Goal: Subscribe to service/newsletter

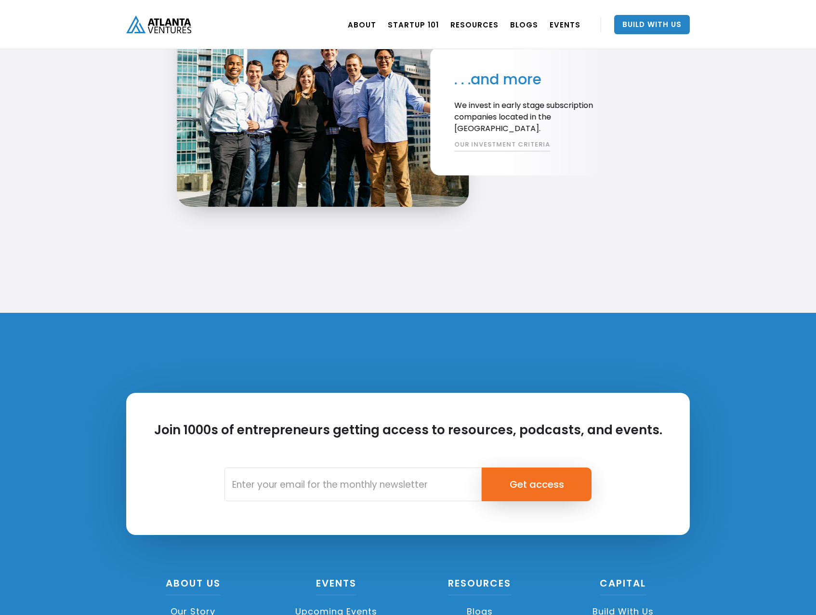
scroll to position [2174, 0]
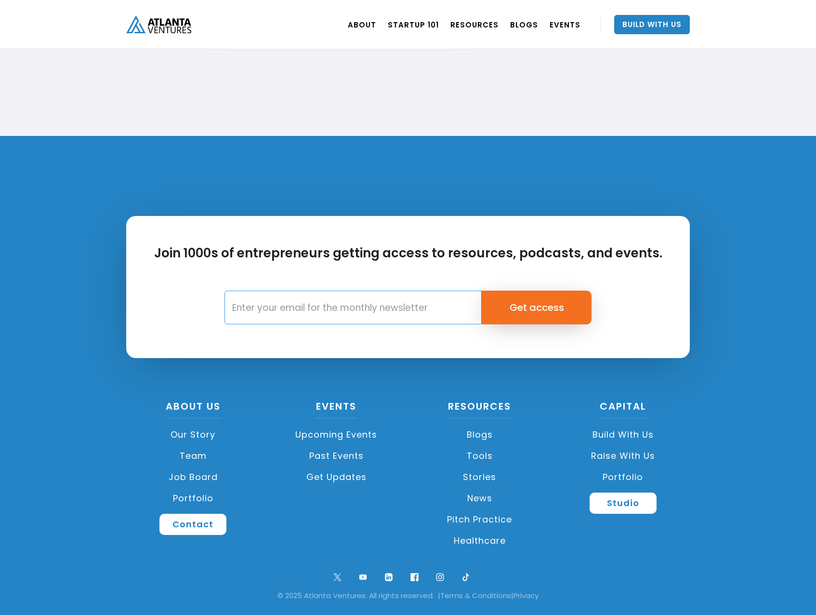
click at [287, 317] on input "Email Form" at bounding box center [353, 308] width 257 height 34
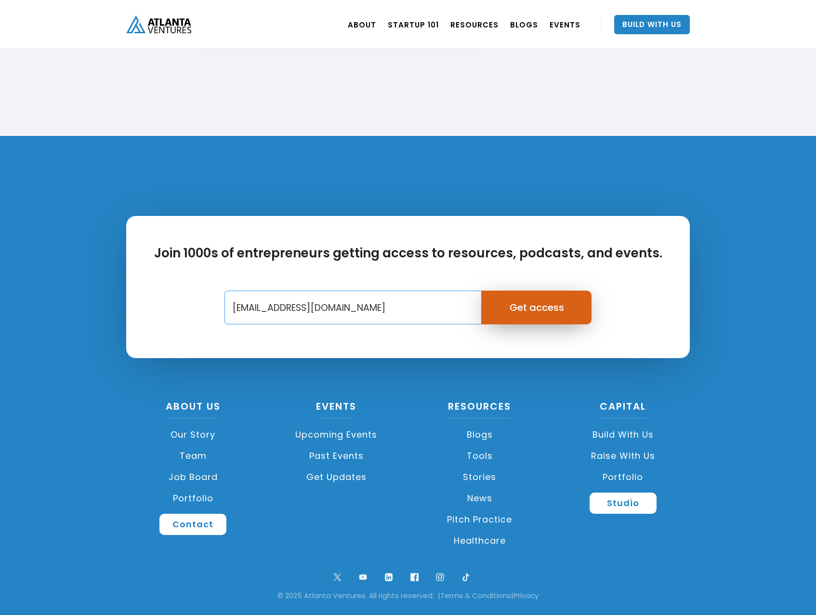
type input "[EMAIL_ADDRESS][DOMAIN_NAME]"
click at [526, 303] on input "Get access" at bounding box center [537, 308] width 110 height 34
type input "Please wait..."
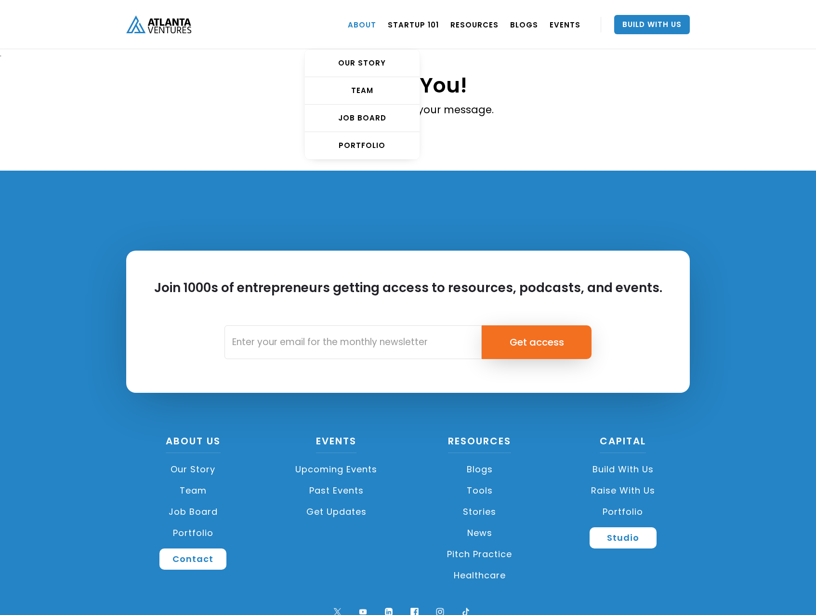
click at [376, 23] on link "ABOUT" at bounding box center [362, 24] width 28 height 27
